Goal: Transaction & Acquisition: Purchase product/service

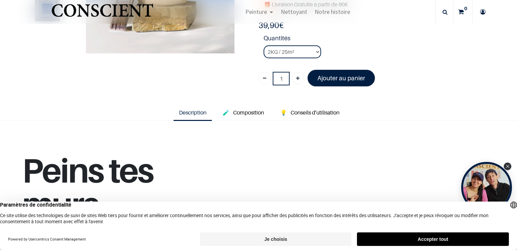
scroll to position [128, 0]
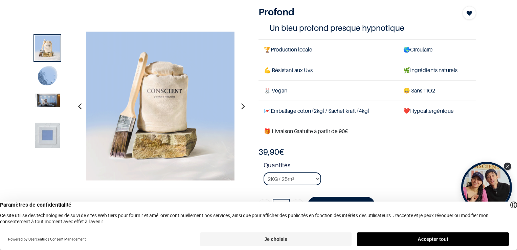
scroll to position [37, 0]
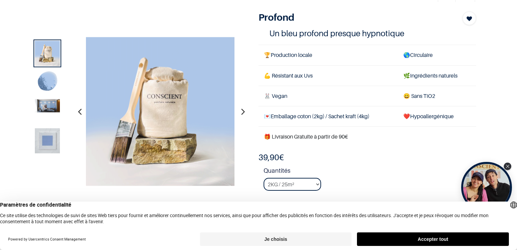
click at [42, 79] on img at bounding box center [47, 82] width 25 height 25
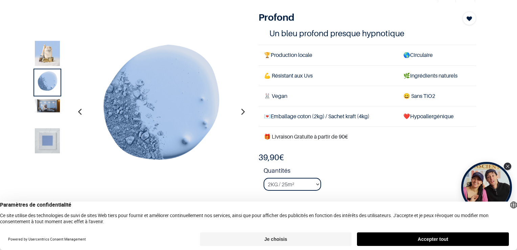
click at [50, 106] on img at bounding box center [47, 105] width 25 height 13
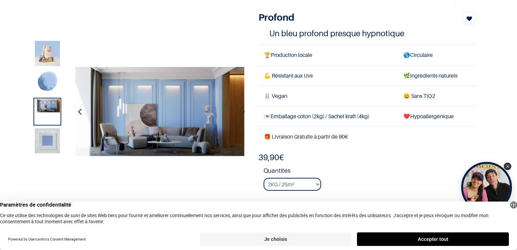
click at [48, 146] on img at bounding box center [47, 140] width 25 height 25
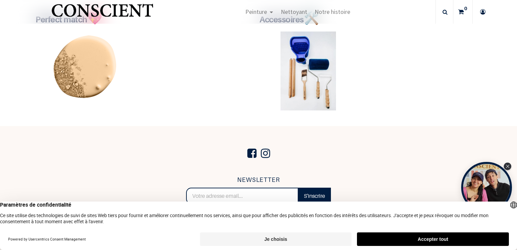
scroll to position [1323, 0]
